Goal: Task Accomplishment & Management: Manage account settings

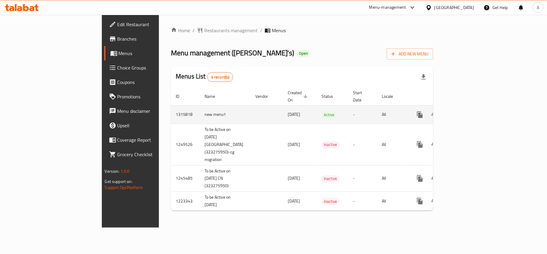
click at [288, 111] on span "[DATE]" at bounding box center [294, 114] width 12 height 8
click at [467, 111] on icon "enhanced table" at bounding box center [463, 114] width 7 height 7
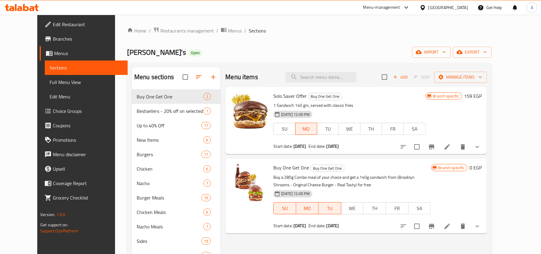
click at [296, 34] on ol "Home / Restaurants management / Menus / Sections" at bounding box center [309, 31] width 365 height 8
click at [228, 29] on span "Menus" at bounding box center [235, 30] width 14 height 7
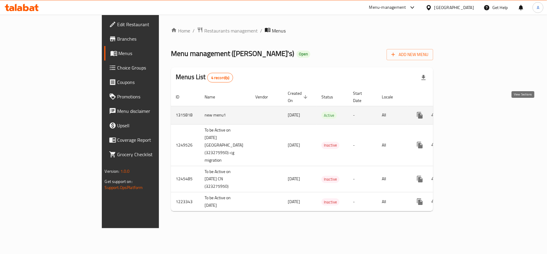
click at [467, 112] on icon "enhanced table" at bounding box center [463, 115] width 7 height 7
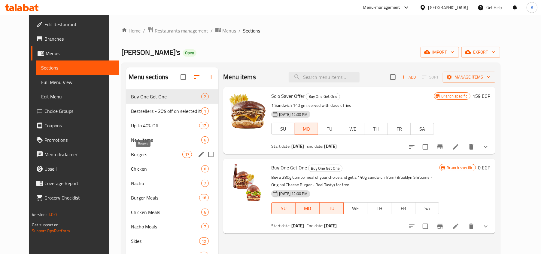
click at [139, 156] on span "Burgers" at bounding box center [156, 154] width 51 height 7
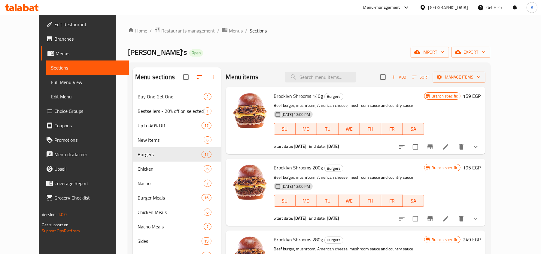
click at [229, 34] on span "Menus" at bounding box center [236, 30] width 14 height 7
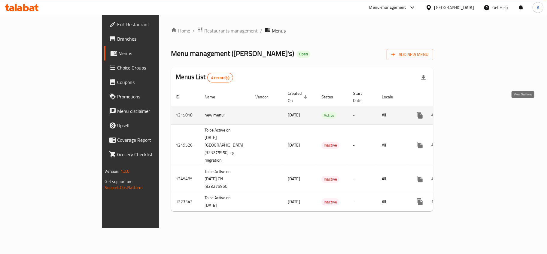
click at [466, 112] on icon "enhanced table" at bounding box center [463, 114] width 5 height 5
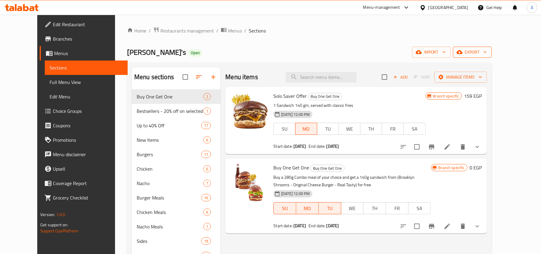
click at [489, 53] on icon "button" at bounding box center [486, 52] width 6 height 6
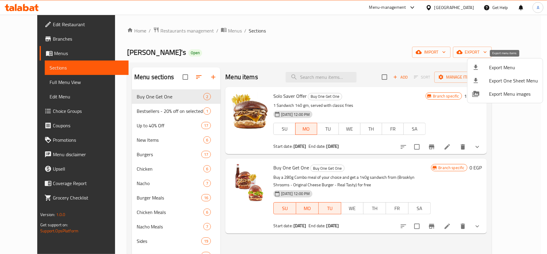
click at [507, 68] on span "Export Menu" at bounding box center [513, 67] width 49 height 7
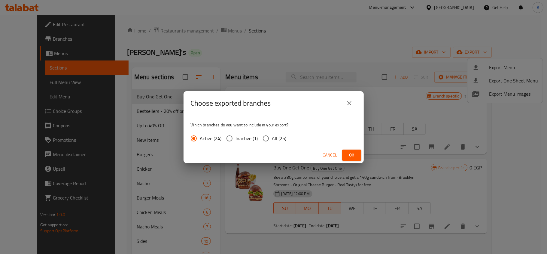
click at [264, 137] on input "All (25)" at bounding box center [266, 138] width 13 height 13
radio input "true"
click at [350, 154] on span "Ok" at bounding box center [352, 155] width 10 height 8
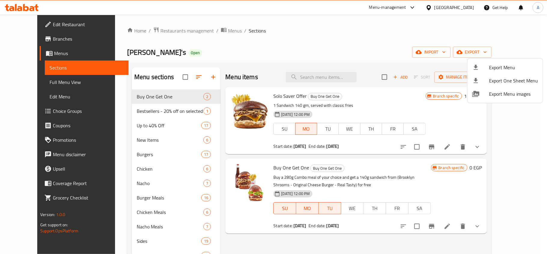
click at [244, 51] on div at bounding box center [273, 127] width 547 height 254
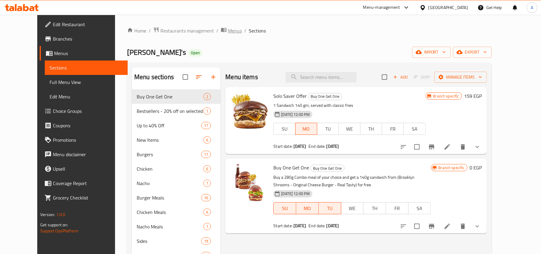
click at [221, 31] on icon "breadcrumb" at bounding box center [224, 30] width 6 height 6
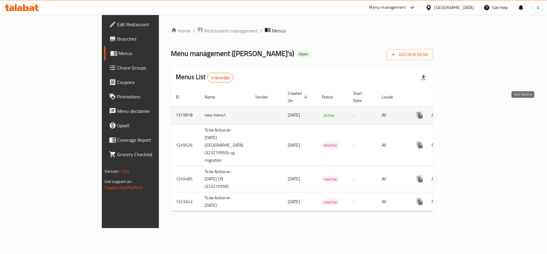
click at [467, 112] on icon "enhanced table" at bounding box center [463, 115] width 7 height 7
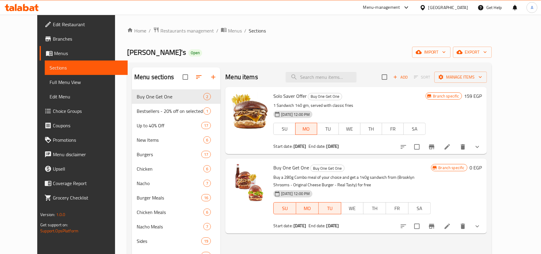
click at [333, 72] on div "Menu items Add Sort Manage items" at bounding box center [356, 77] width 262 height 20
click at [354, 81] on input "search" at bounding box center [321, 77] width 71 height 11
paste input "Brooklyn' Shrooms 140g"
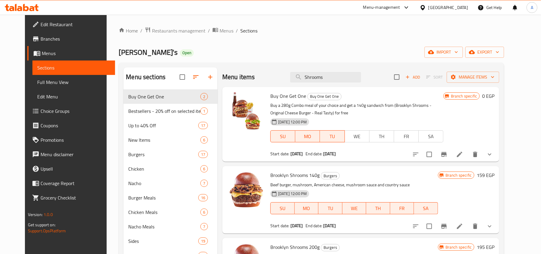
scroll to position [40, 0]
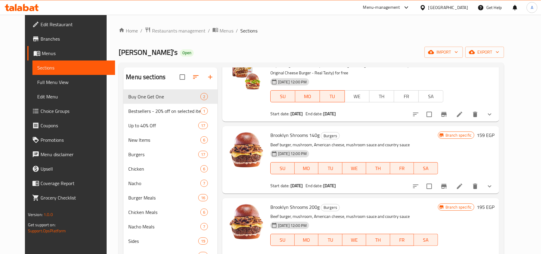
type input "Shrooms"
click at [494, 183] on icon "show more" at bounding box center [489, 185] width 7 height 7
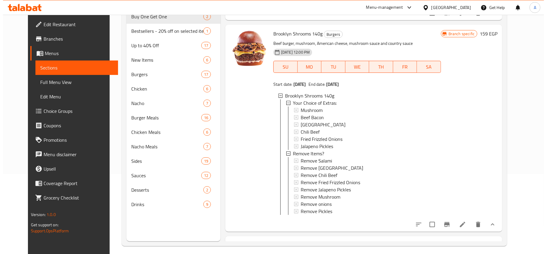
scroll to position [80, 0]
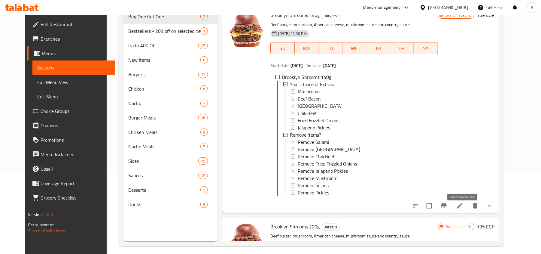
click at [448, 209] on icon "Branch-specific-item" at bounding box center [444, 205] width 7 height 7
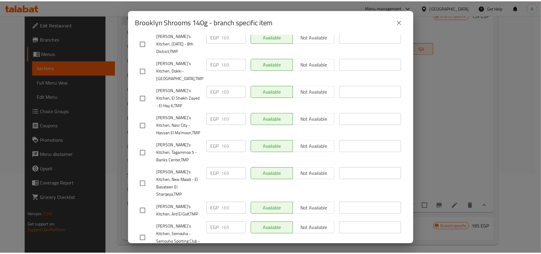
scroll to position [496, 0]
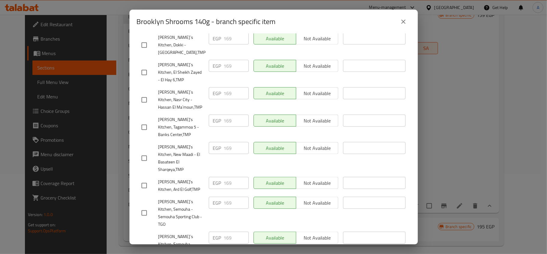
click at [407, 18] on icon "close" at bounding box center [403, 21] width 7 height 7
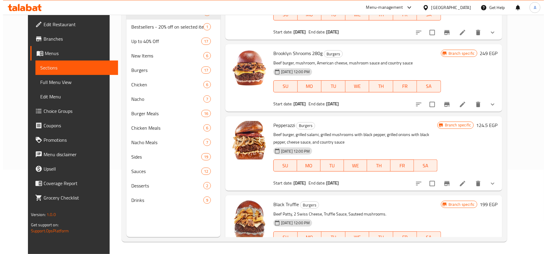
scroll to position [241, 0]
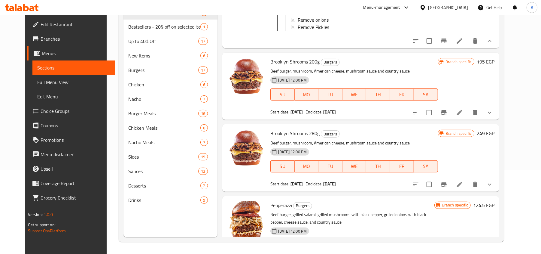
click at [448, 116] on icon "Branch-specific-item" at bounding box center [444, 112] width 7 height 7
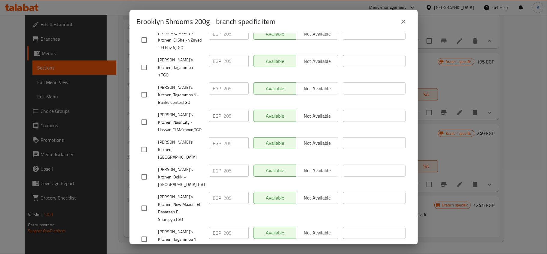
scroll to position [0, 0]
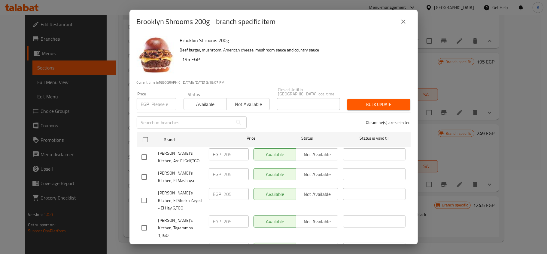
click at [341, 38] on h6 "Brooklyn Shrooms 200g" at bounding box center [293, 40] width 226 height 8
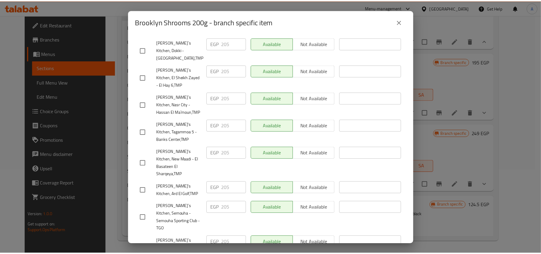
scroll to position [496, 0]
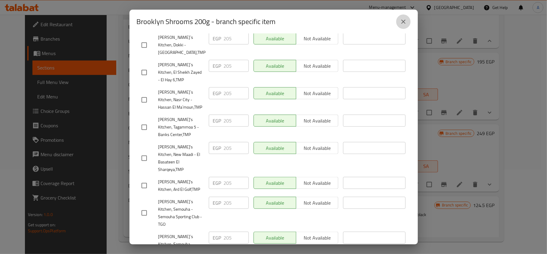
click at [400, 20] on icon "close" at bounding box center [403, 21] width 7 height 7
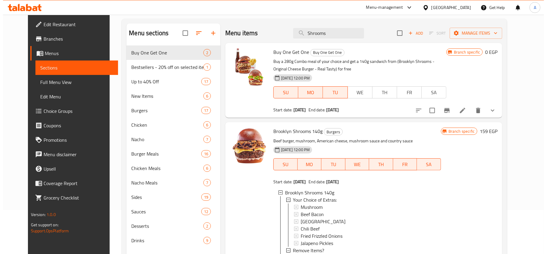
scroll to position [0, 0]
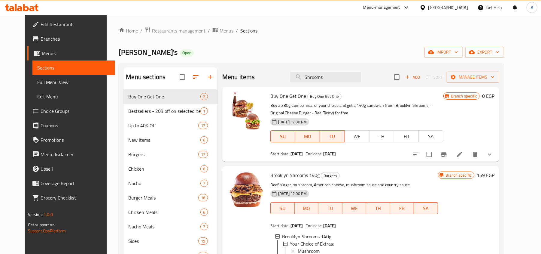
click at [220, 34] on span "Menus" at bounding box center [227, 30] width 14 height 7
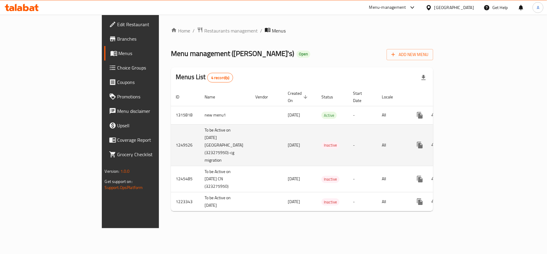
drag, startPoint x: 240, startPoint y: 136, endPoint x: 362, endPoint y: 140, distance: 122.7
click at [362, 140] on tr "1249526 To be Active on 22/08/2024 CN (323275950)-cg migration 30/08/2024 Inact…" at bounding box center [323, 144] width 305 height 41
click at [375, 142] on td "-" at bounding box center [362, 144] width 29 height 41
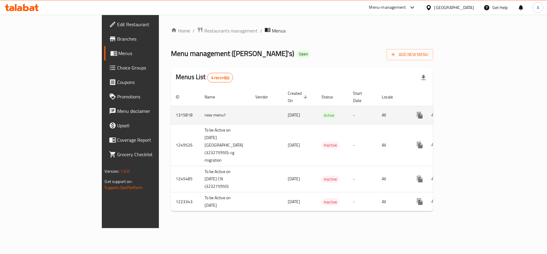
click at [200, 108] on td "new menu1" at bounding box center [225, 115] width 51 height 18
drag, startPoint x: 149, startPoint y: 108, endPoint x: 229, endPoint y: 109, distance: 80.0
click at [229, 109] on tr "1315818 new menu1 05/10/2025 Active - All" at bounding box center [323, 115] width 305 height 18
click at [283, 111] on td "[DATE]" at bounding box center [300, 115] width 34 height 18
click at [171, 111] on td "1315818" at bounding box center [185, 115] width 29 height 18
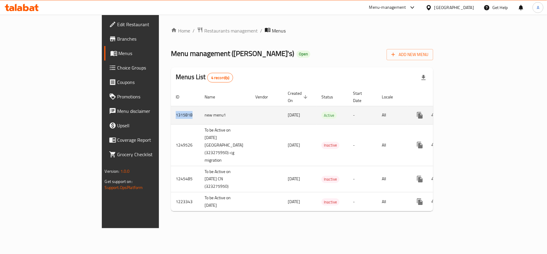
click at [171, 111] on td "1315818" at bounding box center [185, 115] width 29 height 18
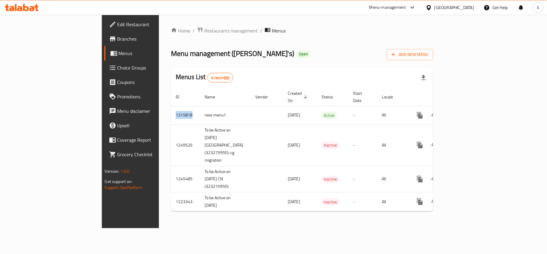
copy td "1315818"
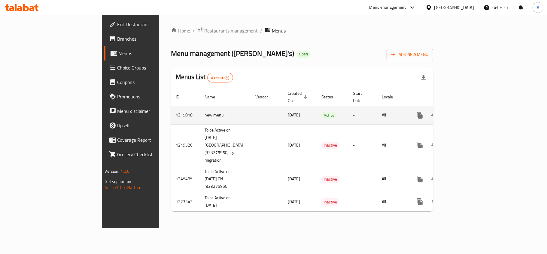
click at [283, 117] on td "[DATE]" at bounding box center [300, 115] width 34 height 18
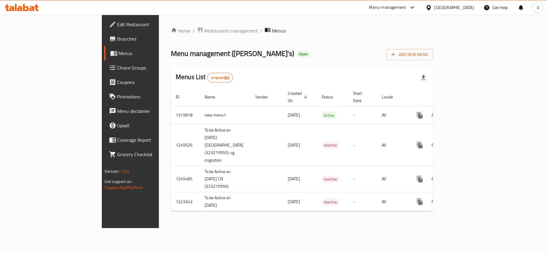
click at [298, 50] on div "Menu management ( Willy's ) Open Add New Menu" at bounding box center [302, 54] width 262 height 14
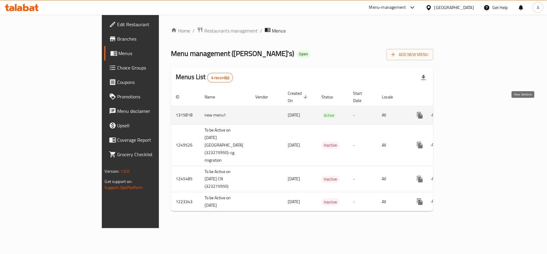
click at [467, 112] on icon "enhanced table" at bounding box center [463, 115] width 7 height 7
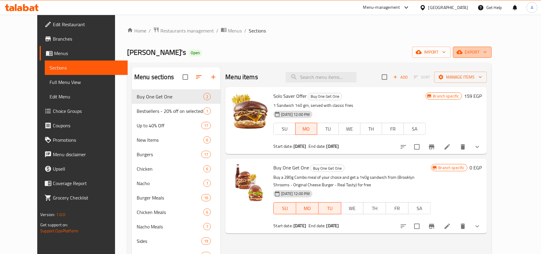
click at [487, 56] on span "export" at bounding box center [472, 52] width 29 height 8
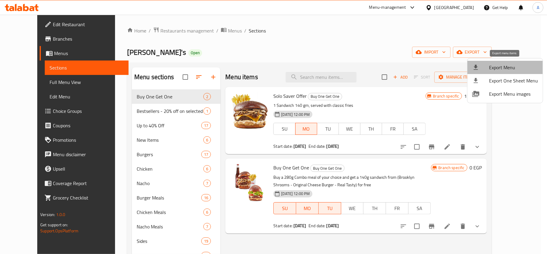
click at [505, 68] on span "Export Menu" at bounding box center [513, 67] width 49 height 7
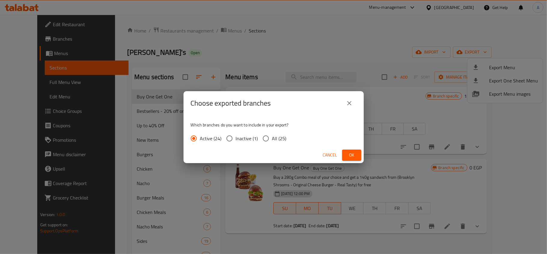
click at [274, 138] on span "All (25)" at bounding box center [279, 138] width 14 height 7
click at [272, 138] on input "All (25)" at bounding box center [266, 138] width 13 height 13
radio input "true"
click at [350, 152] on span "Ok" at bounding box center [352, 155] width 10 height 8
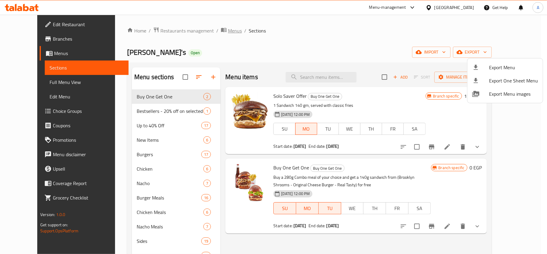
click at [210, 32] on div at bounding box center [273, 127] width 547 height 254
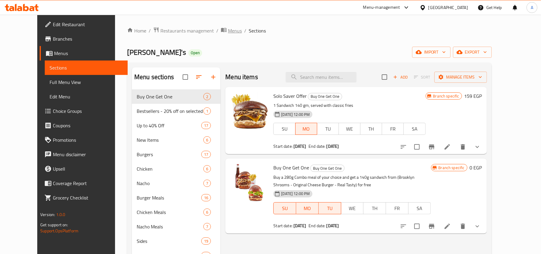
click at [228, 33] on span "Menus" at bounding box center [235, 30] width 14 height 7
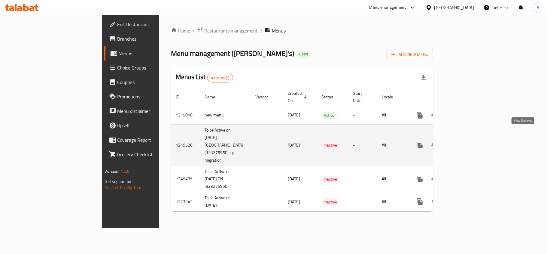
click at [467, 141] on icon "enhanced table" at bounding box center [463, 144] width 7 height 7
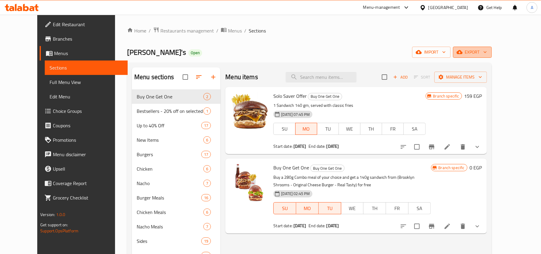
click at [487, 53] on span "export" at bounding box center [472, 52] width 29 height 8
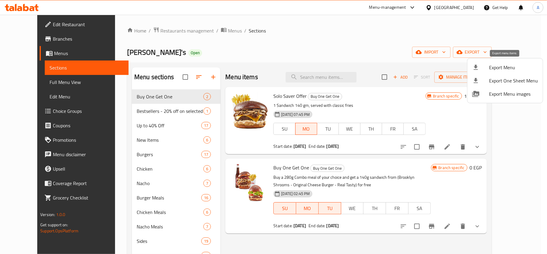
click at [512, 69] on span "Export Menu" at bounding box center [513, 67] width 49 height 7
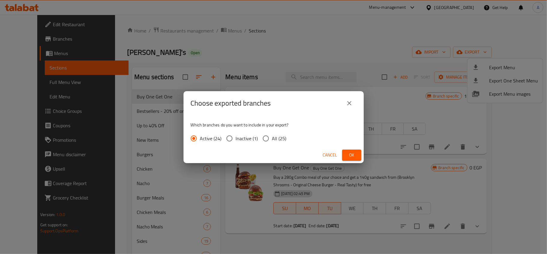
click at [279, 140] on span "All (25)" at bounding box center [279, 138] width 14 height 7
click at [272, 140] on input "All (25)" at bounding box center [266, 138] width 13 height 13
radio input "true"
click at [349, 152] on span "Ok" at bounding box center [352, 155] width 10 height 8
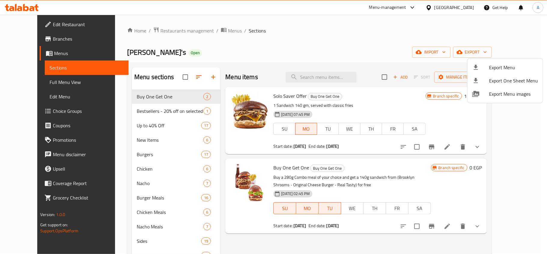
click at [217, 31] on div at bounding box center [273, 127] width 547 height 254
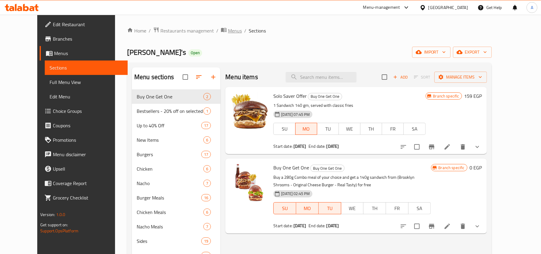
click at [228, 31] on span "Menus" at bounding box center [235, 30] width 14 height 7
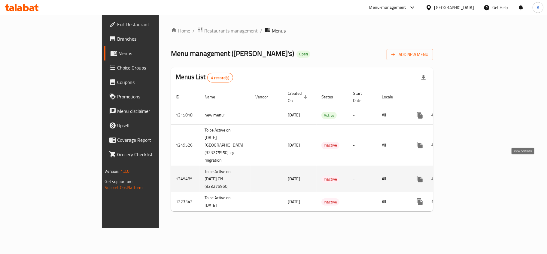
click at [467, 175] on icon "enhanced table" at bounding box center [463, 178] width 7 height 7
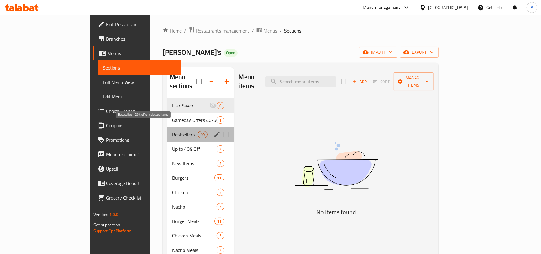
click at [172, 131] on span "Bestsellers - 20% off on selected items" at bounding box center [185, 134] width 26 height 7
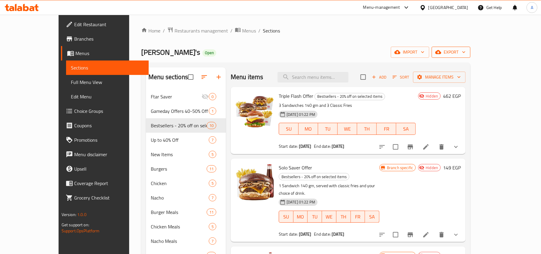
click at [466, 52] on span "export" at bounding box center [451, 52] width 29 height 8
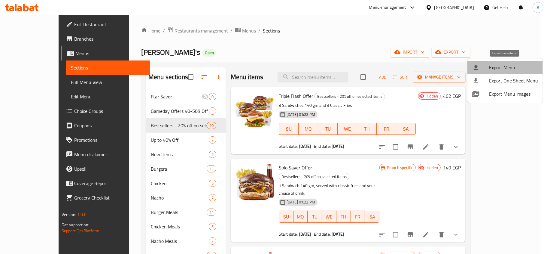
click at [508, 70] on span "Export Menu" at bounding box center [513, 67] width 49 height 7
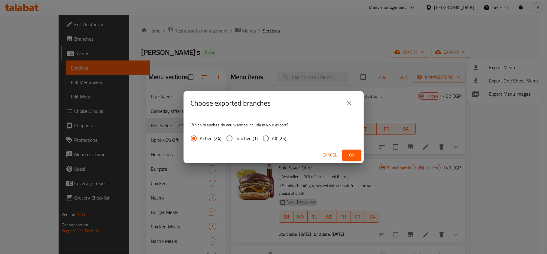
click at [277, 141] on span "All (25)" at bounding box center [279, 138] width 14 height 7
click at [272, 141] on input "All (25)" at bounding box center [266, 138] width 13 height 13
radio input "true"
click at [349, 152] on span "Ok" at bounding box center [352, 155] width 10 height 8
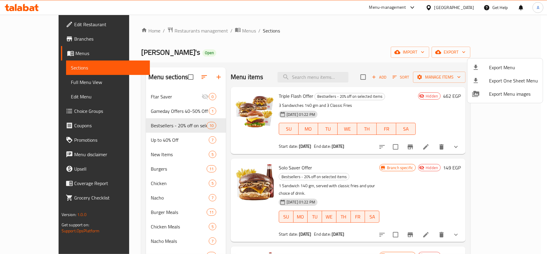
click at [389, 30] on div at bounding box center [273, 127] width 547 height 254
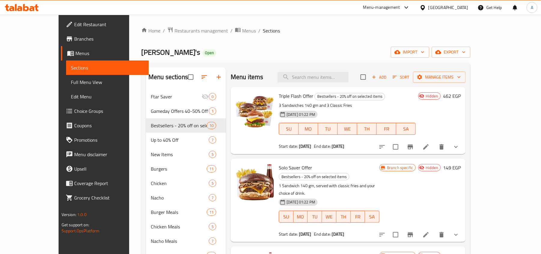
click at [423, 24] on div "Home / Restaurants management / Menus / Sections Willy's Open import export Men…" at bounding box center [306, 184] width 354 height 339
click at [202, 21] on div "Home / Restaurants management / Menus / Sections Willy's Open import export Men…" at bounding box center [306, 184] width 354 height 339
click at [242, 28] on span "Menus" at bounding box center [249, 30] width 14 height 7
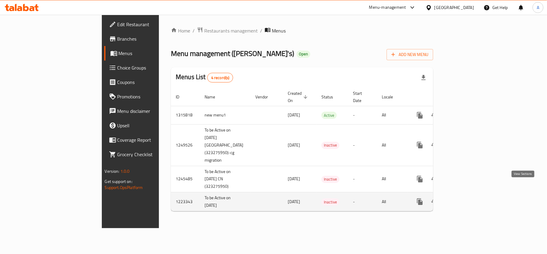
click at [467, 198] on icon "enhanced table" at bounding box center [463, 201] width 7 height 7
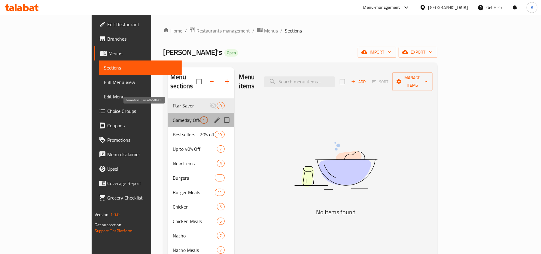
click at [173, 116] on span "Gameday Offers 40-50% Off" at bounding box center [186, 119] width 27 height 7
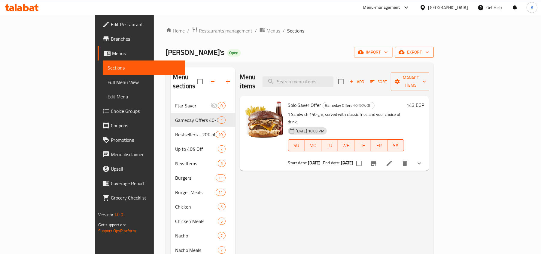
click at [434, 47] on button "export" at bounding box center [414, 52] width 39 height 11
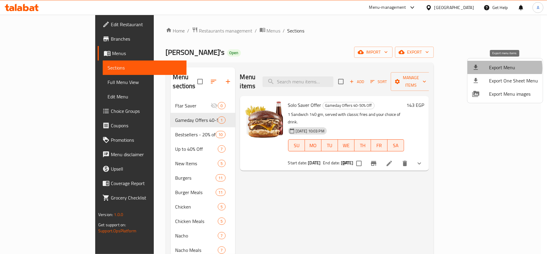
click at [504, 68] on span "Export Menu" at bounding box center [513, 67] width 49 height 7
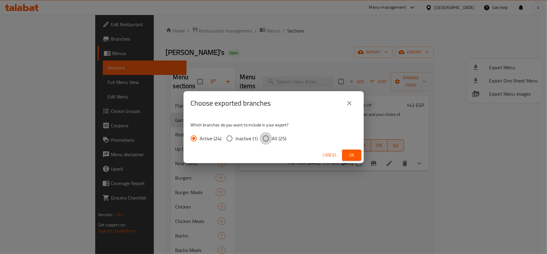
click at [267, 139] on input "All (25)" at bounding box center [266, 138] width 13 height 13
radio input "true"
click at [355, 156] on span "Ok" at bounding box center [352, 155] width 10 height 8
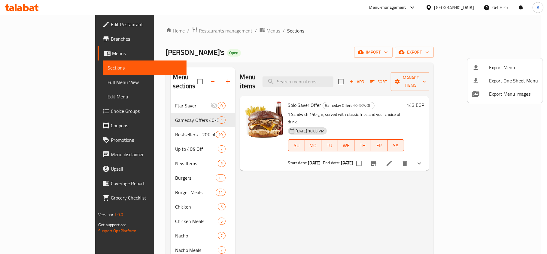
click at [327, 75] on div at bounding box center [273, 127] width 547 height 254
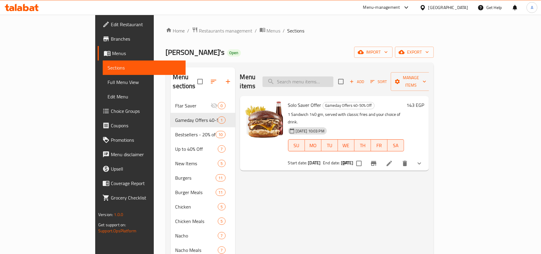
click at [334, 76] on input "search" at bounding box center [298, 81] width 71 height 11
paste input "Chili Chili 140g"
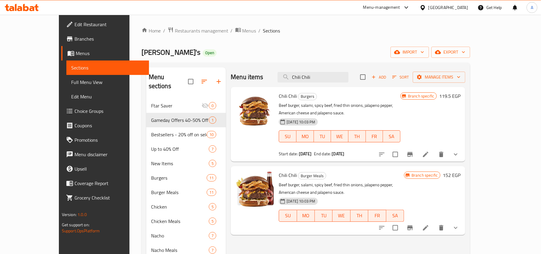
type input "Chili Chili"
click at [460, 151] on icon "show more" at bounding box center [455, 154] width 7 height 7
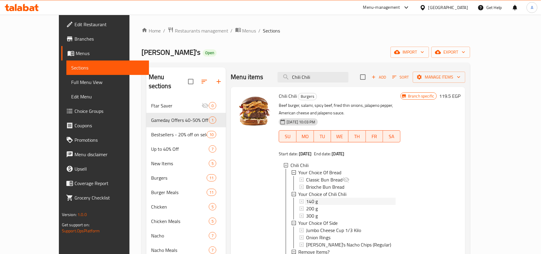
click at [306, 198] on div "140 g" at bounding box center [351, 201] width 90 height 7
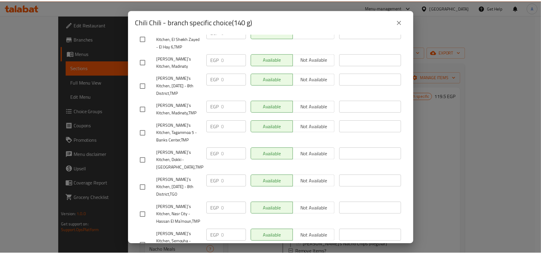
scroll to position [458, 0]
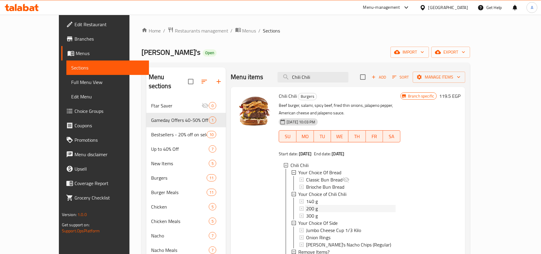
click at [310, 205] on div "200 g" at bounding box center [351, 208] width 90 height 7
click at [243, 28] on span "Menus" at bounding box center [250, 30] width 14 height 7
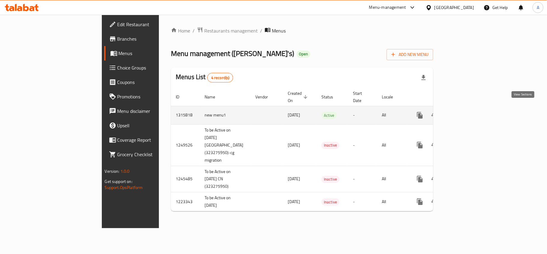
click at [467, 112] on icon "enhanced table" at bounding box center [463, 115] width 7 height 7
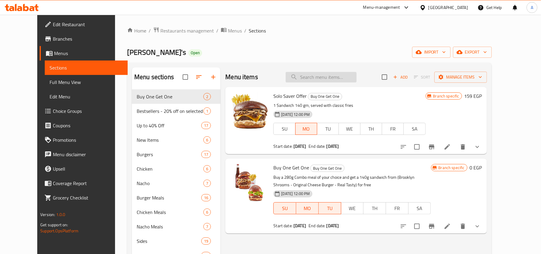
click at [340, 80] on input "search" at bounding box center [321, 77] width 71 height 11
paste input "Chili Chili 140g"
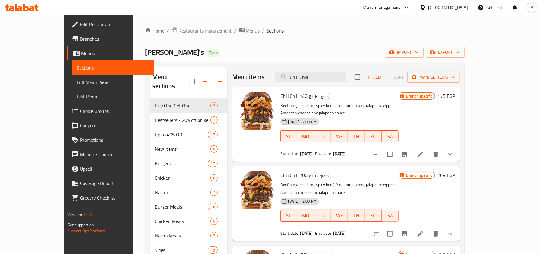
type input "Chili Chili"
click at [408, 152] on icon "Branch-specific-item" at bounding box center [404, 154] width 5 height 5
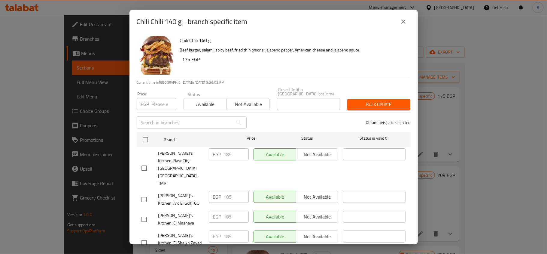
click at [402, 41] on div "Chili Chili 140 g Beef burger, salami, spicy beef, fried thin onions, jalapeno …" at bounding box center [293, 55] width 231 height 43
click at [403, 22] on icon "close" at bounding box center [403, 21] width 7 height 7
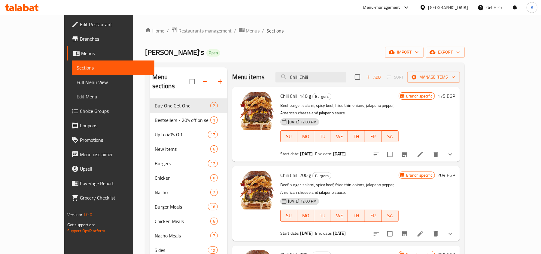
click at [246, 31] on span "Menus" at bounding box center [253, 30] width 14 height 7
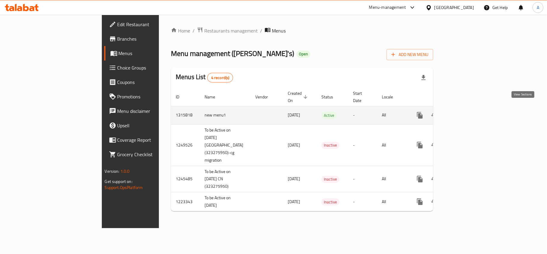
click at [467, 112] on icon "enhanced table" at bounding box center [463, 115] width 7 height 7
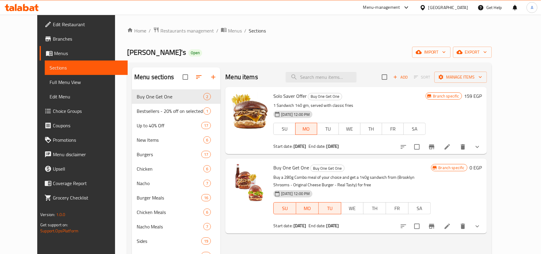
click at [195, 35] on div "Home / Restaurants management / Menus / Sections Willy's Open import export Men…" at bounding box center [309, 176] width 365 height 299
click at [208, 26] on div "Home / Restaurants management / Menus / Sections Willy's Open import export Men…" at bounding box center [309, 176] width 389 height 323
click at [228, 30] on span "Menus" at bounding box center [235, 30] width 14 height 7
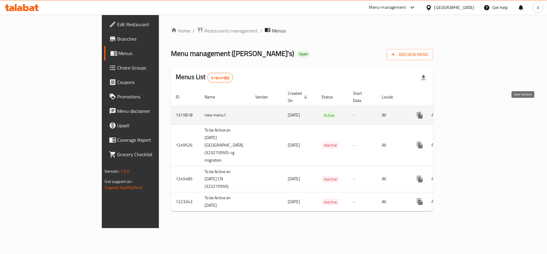
click at [467, 112] on icon "enhanced table" at bounding box center [463, 115] width 7 height 7
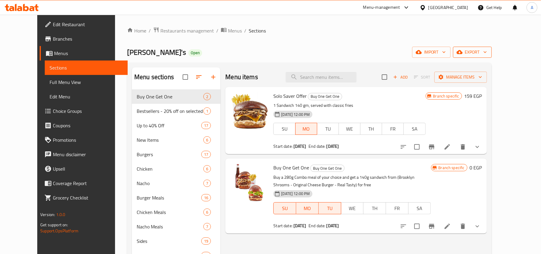
click at [487, 55] on span "export" at bounding box center [472, 52] width 29 height 8
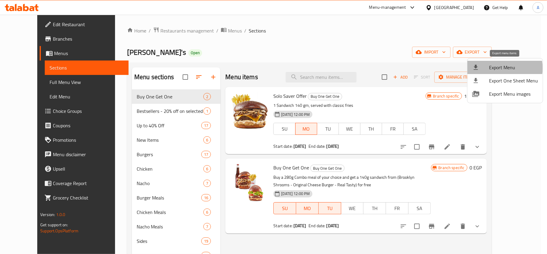
click at [505, 68] on span "Export Menu" at bounding box center [513, 67] width 49 height 7
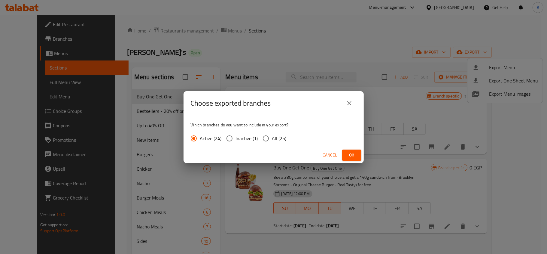
click at [280, 136] on span "All (25)" at bounding box center [279, 138] width 14 height 7
click at [272, 136] on input "All (25)" at bounding box center [266, 138] width 13 height 13
radio input "true"
click at [350, 155] on span "Ok" at bounding box center [352, 155] width 10 height 8
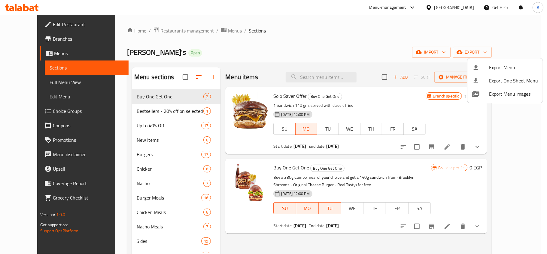
click at [177, 20] on div at bounding box center [273, 127] width 547 height 254
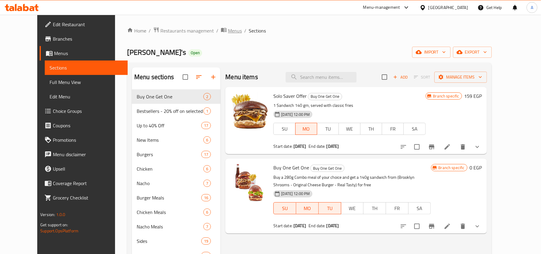
click at [228, 32] on span "Menus" at bounding box center [235, 30] width 14 height 7
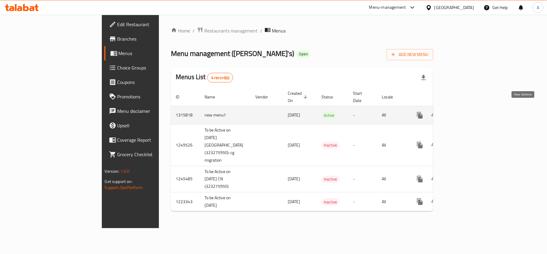
click at [466, 112] on icon "enhanced table" at bounding box center [463, 114] width 5 height 5
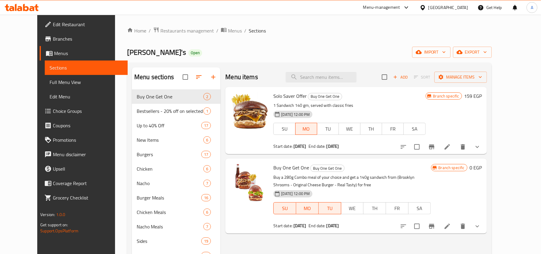
click at [346, 85] on div "Menu items Add Sort Manage items" at bounding box center [356, 77] width 262 height 20
click at [348, 78] on input "search" at bounding box center [321, 77] width 71 height 11
type input "k"
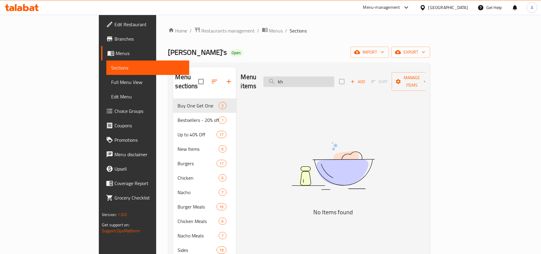
type input "k"
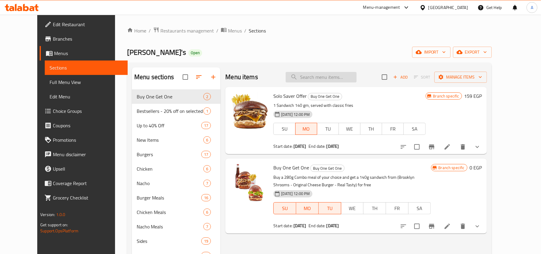
click at [346, 77] on input "search" at bounding box center [321, 77] width 71 height 11
type input "s"
type input "ا"
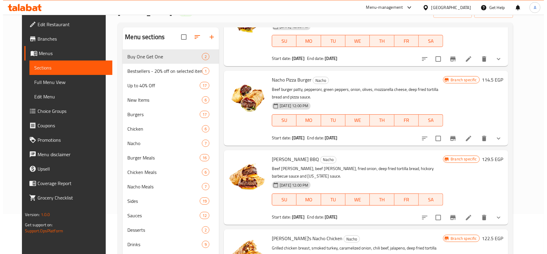
scroll to position [40, 0]
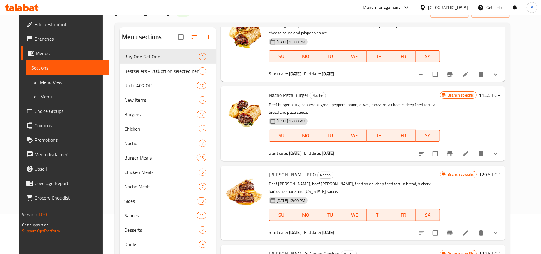
type input "ناتشو"
click at [458, 156] on button "Branch-specific-item" at bounding box center [450, 153] width 14 height 14
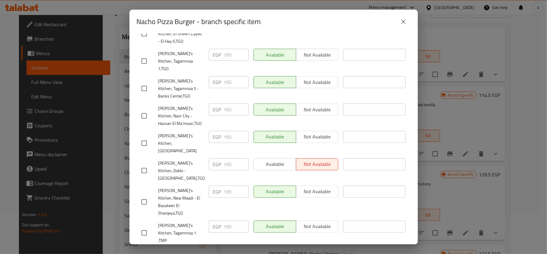
scroll to position [281, 0]
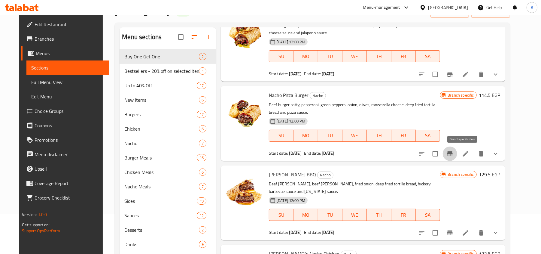
click at [453, 153] on icon "Branch-specific-item" at bounding box center [450, 153] width 5 height 5
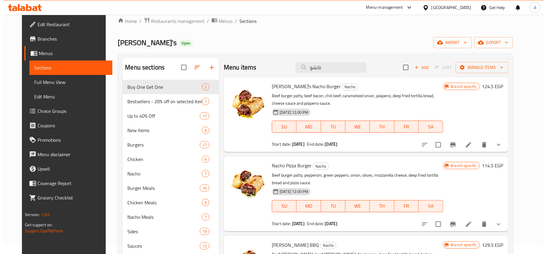
scroll to position [0, 0]
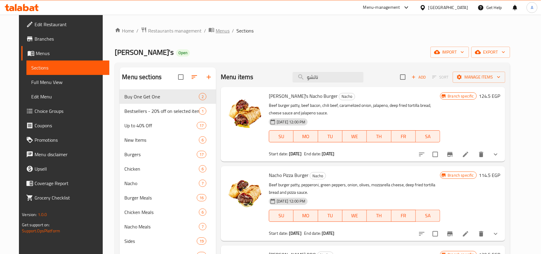
click at [216, 32] on span "Menus" at bounding box center [223, 30] width 14 height 7
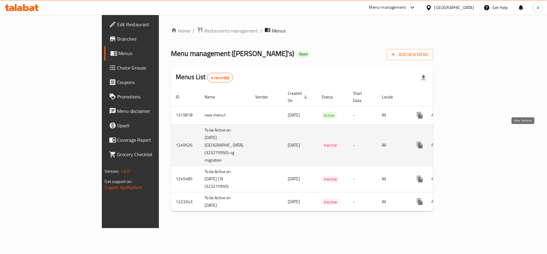
click at [467, 141] on icon "enhanced table" at bounding box center [463, 144] width 7 height 7
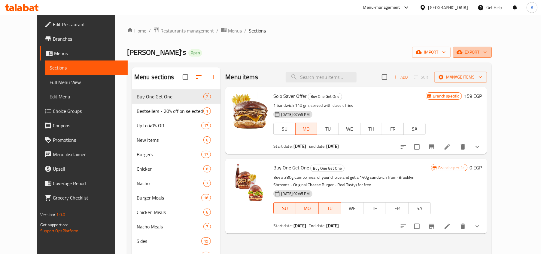
click at [487, 52] on span "export" at bounding box center [472, 52] width 29 height 8
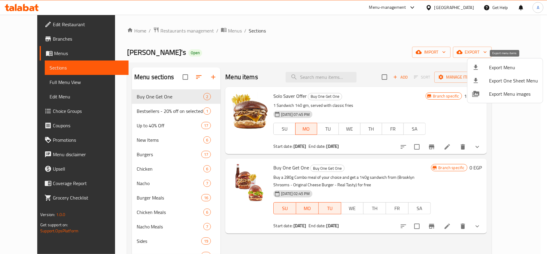
click at [510, 65] on span "Export Menu" at bounding box center [513, 67] width 49 height 7
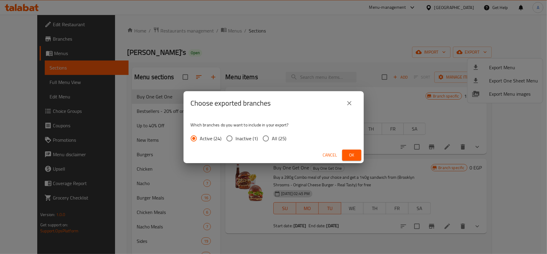
click at [275, 143] on label "All (25)" at bounding box center [273, 138] width 27 height 13
click at [272, 143] on input "All (25)" at bounding box center [266, 138] width 13 height 13
radio input "true"
click at [341, 152] on div "Cancel Ok" at bounding box center [274, 155] width 180 height 16
click at [355, 157] on span "Ok" at bounding box center [352, 155] width 10 height 8
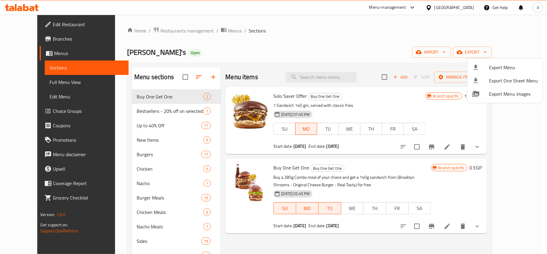
click at [313, 42] on div at bounding box center [273, 127] width 547 height 254
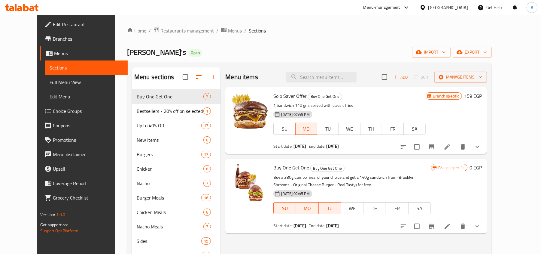
click at [207, 23] on div "Home / Restaurants management / Menus / Sections Willy's Open import export Men…" at bounding box center [309, 176] width 389 height 323
click at [207, 24] on div "Home / Restaurants management / Menus / Sections Willy's Open import export Men…" at bounding box center [309, 176] width 389 height 323
click at [222, 31] on ol "Home / Restaurants management / Menus / Sections" at bounding box center [309, 31] width 365 height 8
click at [228, 29] on span "Menus" at bounding box center [235, 30] width 14 height 7
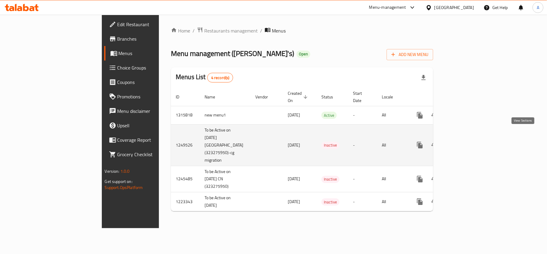
click at [467, 141] on icon "enhanced table" at bounding box center [463, 144] width 7 height 7
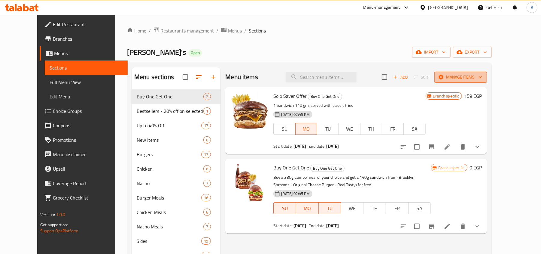
click at [484, 78] on icon "button" at bounding box center [481, 77] width 6 height 6
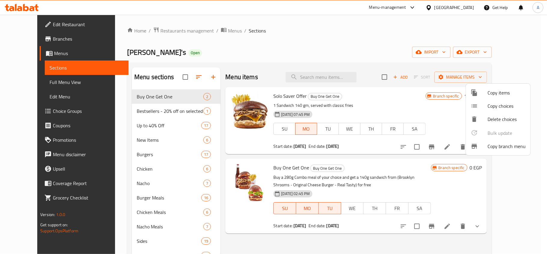
click at [503, 65] on div at bounding box center [273, 127] width 547 height 254
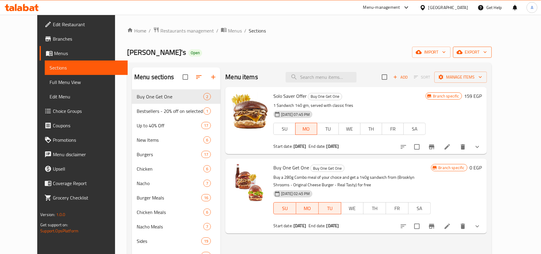
click at [492, 57] on button "export" at bounding box center [472, 52] width 39 height 11
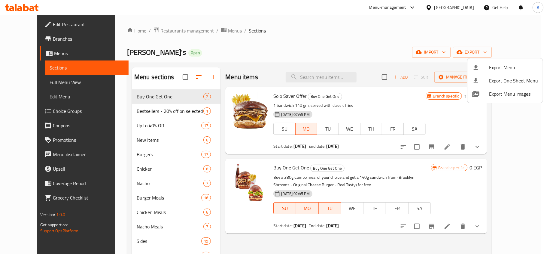
click at [211, 28] on div at bounding box center [273, 127] width 547 height 254
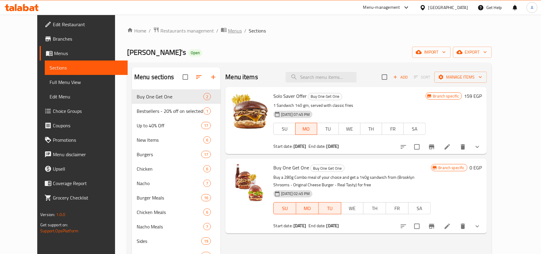
click at [228, 28] on span "Menus" at bounding box center [235, 30] width 14 height 7
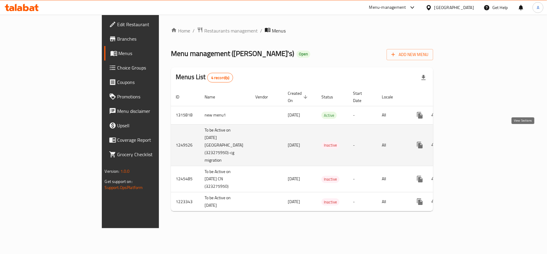
click at [467, 141] on icon "enhanced table" at bounding box center [463, 144] width 7 height 7
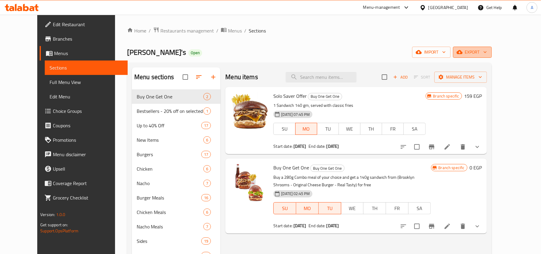
click at [487, 53] on span "export" at bounding box center [472, 52] width 29 height 8
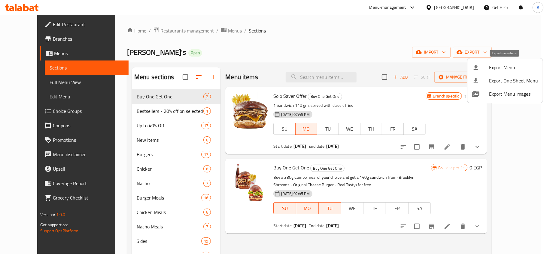
click at [506, 66] on span "Export Menu" at bounding box center [513, 67] width 49 height 7
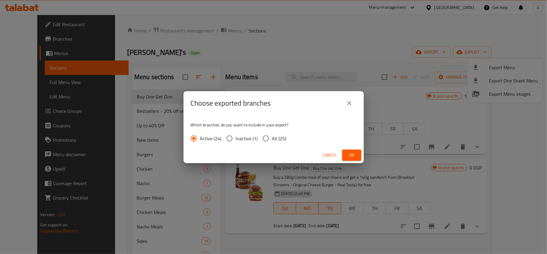
click at [278, 140] on span "All (25)" at bounding box center [279, 138] width 14 height 7
click at [272, 140] on input "All (25)" at bounding box center [266, 138] width 13 height 13
radio input "true"
click at [351, 153] on span "Ok" at bounding box center [352, 155] width 10 height 8
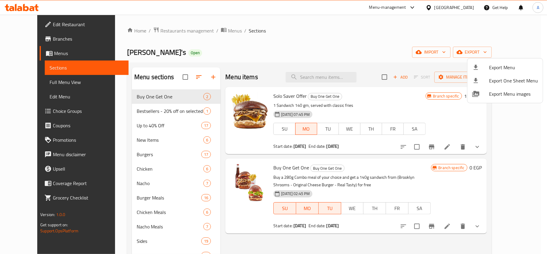
click at [206, 28] on div at bounding box center [273, 127] width 547 height 254
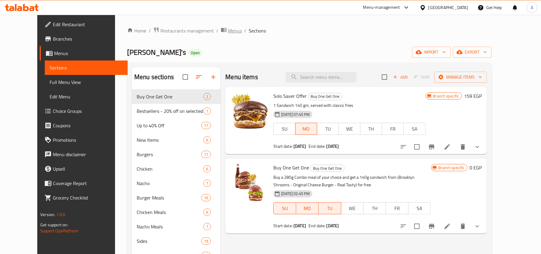
click at [228, 28] on span "Menus" at bounding box center [235, 30] width 14 height 7
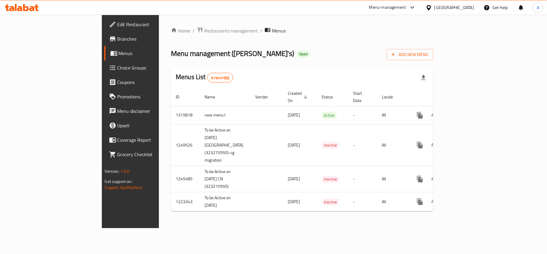
click at [311, 41] on div "Home / Restaurants management / Menus Menu management ( Willy's ) Open Add New …" at bounding box center [302, 121] width 262 height 189
click at [118, 39] on span "Branches" at bounding box center [153, 38] width 71 height 7
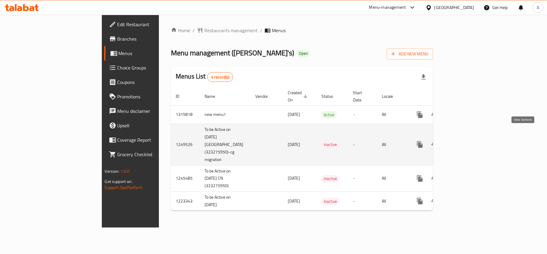
click at [467, 141] on icon "enhanced table" at bounding box center [463, 144] width 7 height 7
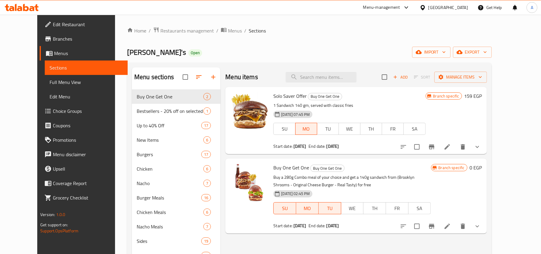
click at [333, 68] on div "Menu items Add Sort Manage items" at bounding box center [356, 77] width 262 height 20
click at [339, 76] on input "search" at bounding box center [321, 77] width 71 height 11
paste input "Smokey Boss"
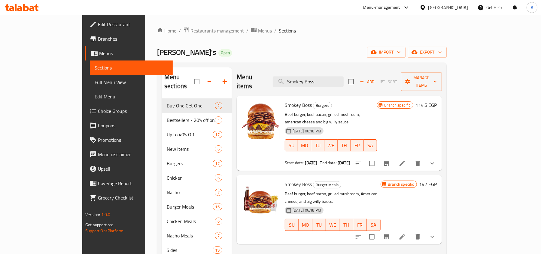
type input "Smokey Boss"
click at [401, 31] on ol "Home / Restaurants management / Menus / Sections" at bounding box center [302, 31] width 290 height 8
click at [157, 54] on span "[PERSON_NAME]'s" at bounding box center [186, 52] width 59 height 14
copy span "[PERSON_NAME]'s"
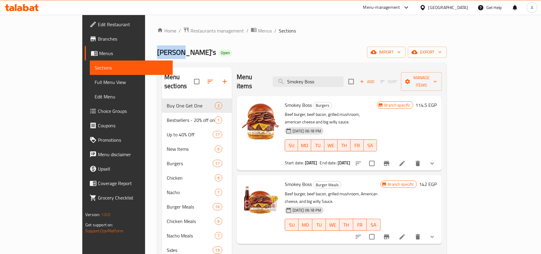
click at [157, 53] on span "[PERSON_NAME]'s" at bounding box center [186, 52] width 59 height 14
click at [98, 39] on span "Branches" at bounding box center [133, 38] width 70 height 7
